Goal: Find specific page/section: Find specific page/section

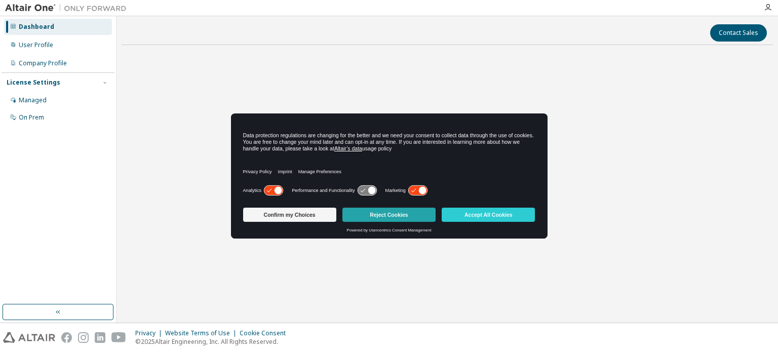
click at [401, 210] on button "Reject Cookies" at bounding box center [388, 215] width 93 height 14
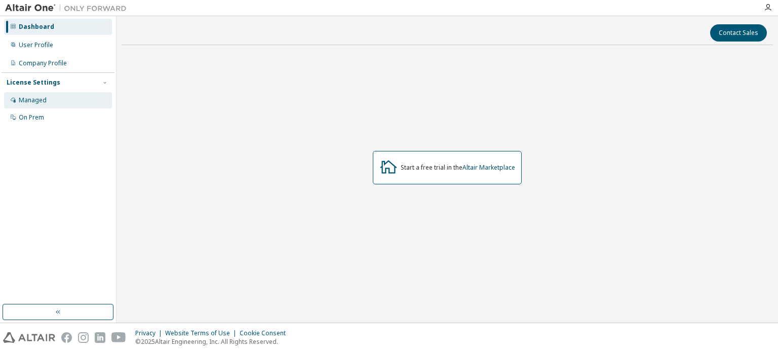
click at [50, 98] on div "Managed" at bounding box center [58, 100] width 108 height 16
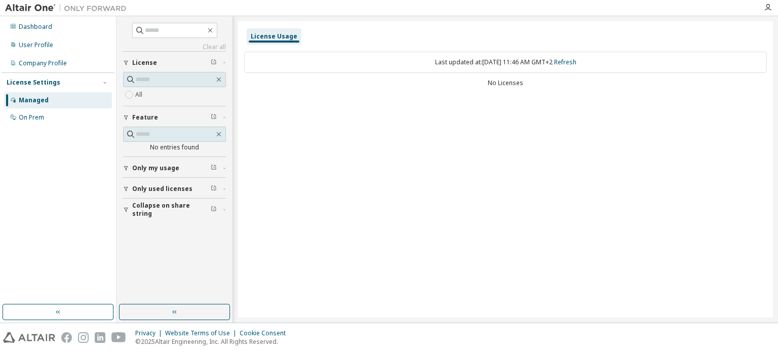
click at [144, 95] on div "All" at bounding box center [174, 95] width 103 height 12
click at [188, 191] on div "Only used licenses" at bounding box center [177, 189] width 91 height 8
click at [140, 201] on label "Yes" at bounding box center [141, 204] width 12 height 12
click at [160, 168] on span "Only my usage" at bounding box center [155, 168] width 47 height 8
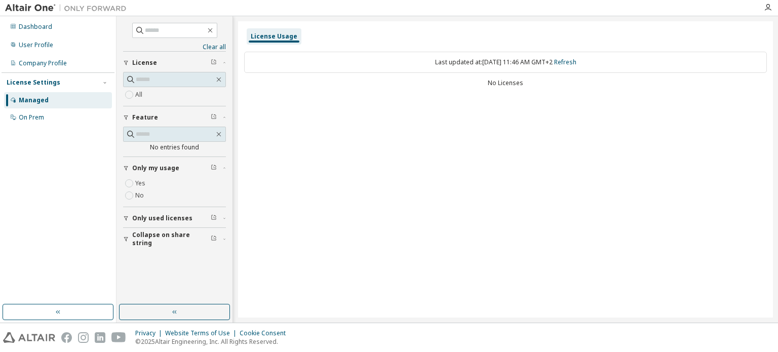
click at [160, 168] on span "Only my usage" at bounding box center [155, 168] width 47 height 8
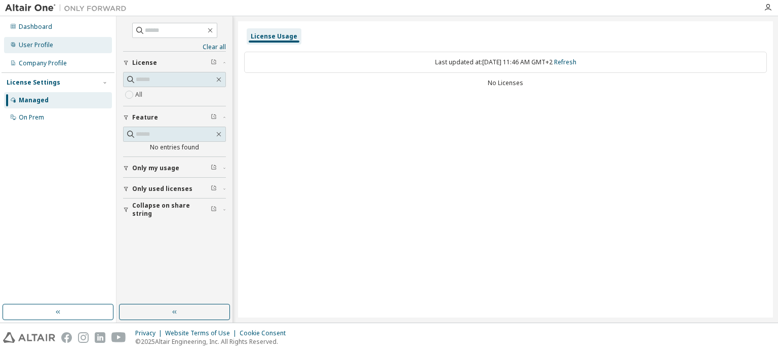
click at [60, 48] on div "User Profile" at bounding box center [58, 45] width 108 height 16
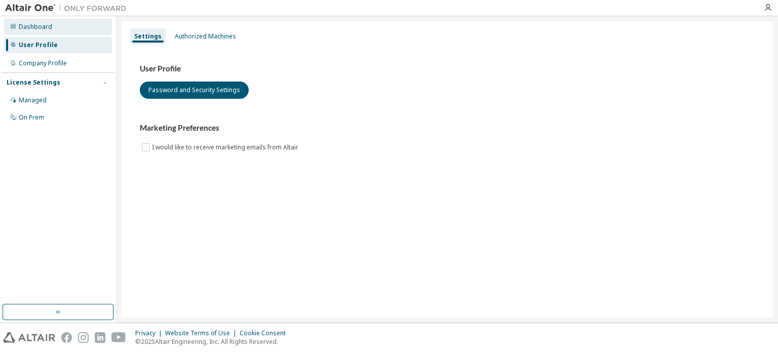
click at [50, 34] on div "Dashboard" at bounding box center [58, 27] width 108 height 16
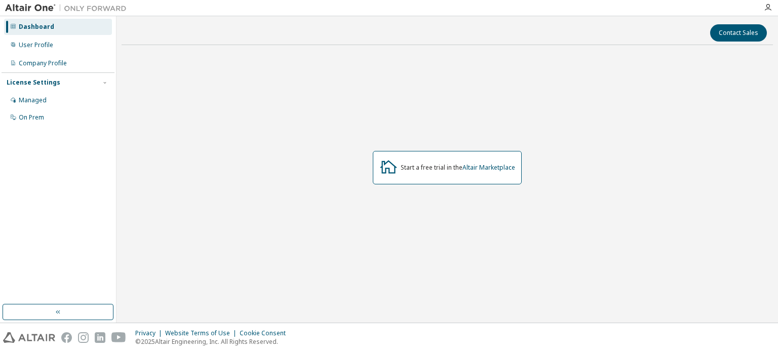
click at [387, 164] on icon at bounding box center [388, 167] width 18 height 18
